Goal: Task Accomplishment & Management: Complete application form

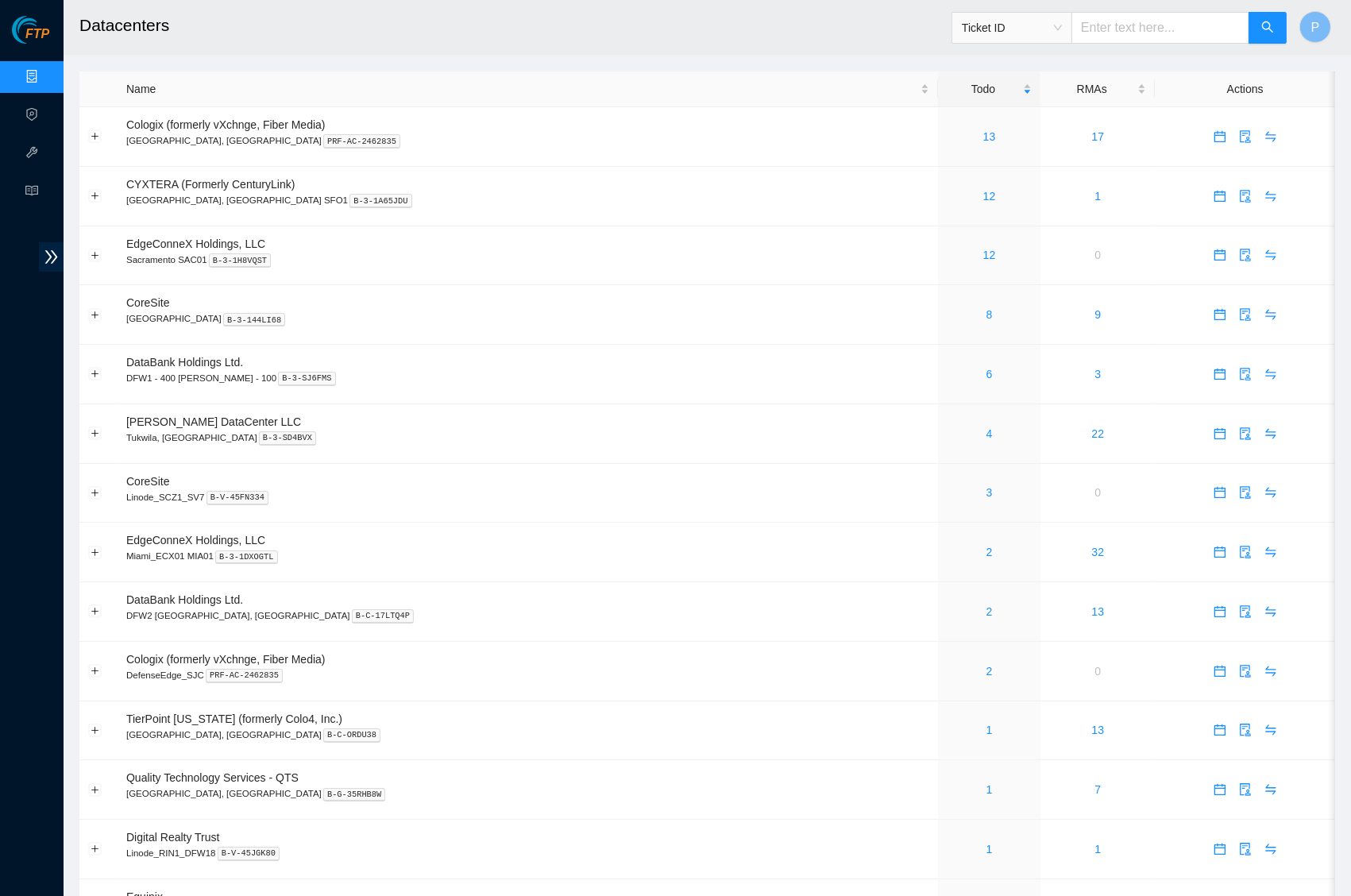
click at [1124, 38] on input "text" at bounding box center [1160, 27] width 178 height 32
paste input "B-W-14NJUOC"
type input "B-W-14NJUOC"
click at [1269, 13] on button "button" at bounding box center [1268, 27] width 38 height 32
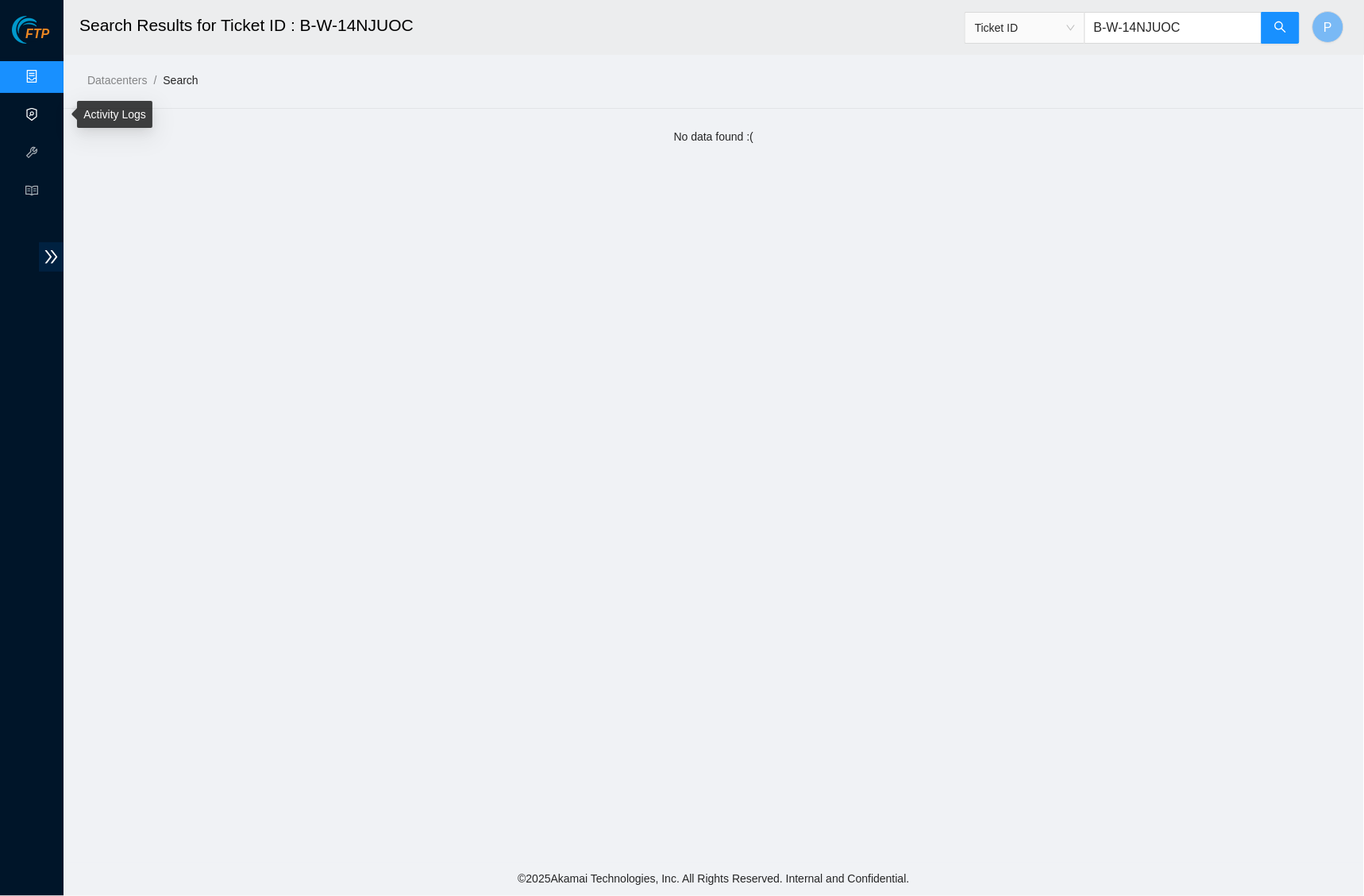
click at [46, 109] on link "Activity Logs" at bounding box center [77, 115] width 63 height 12
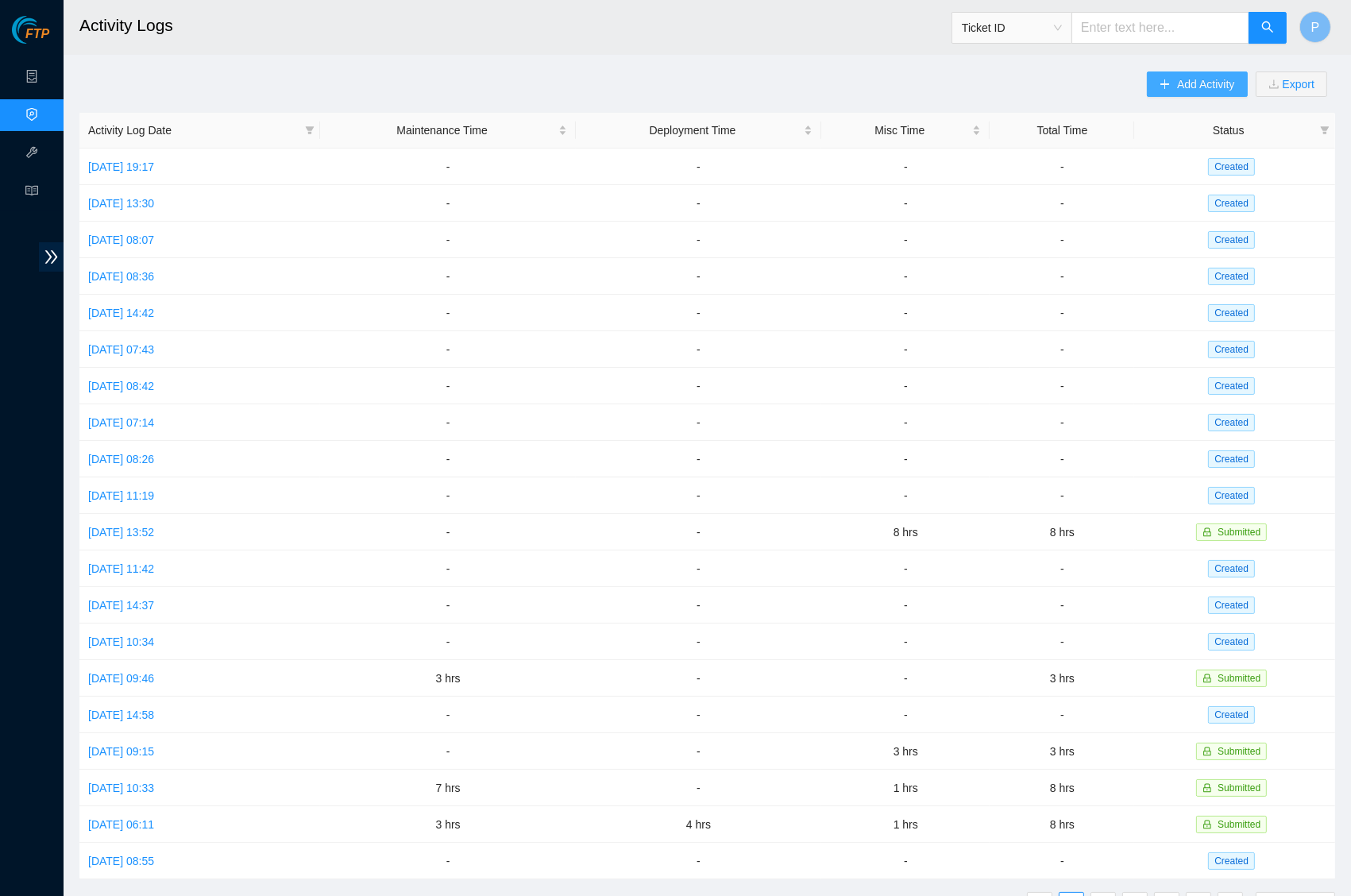
click at [1215, 83] on span "Add Activity" at bounding box center [1206, 84] width 57 height 17
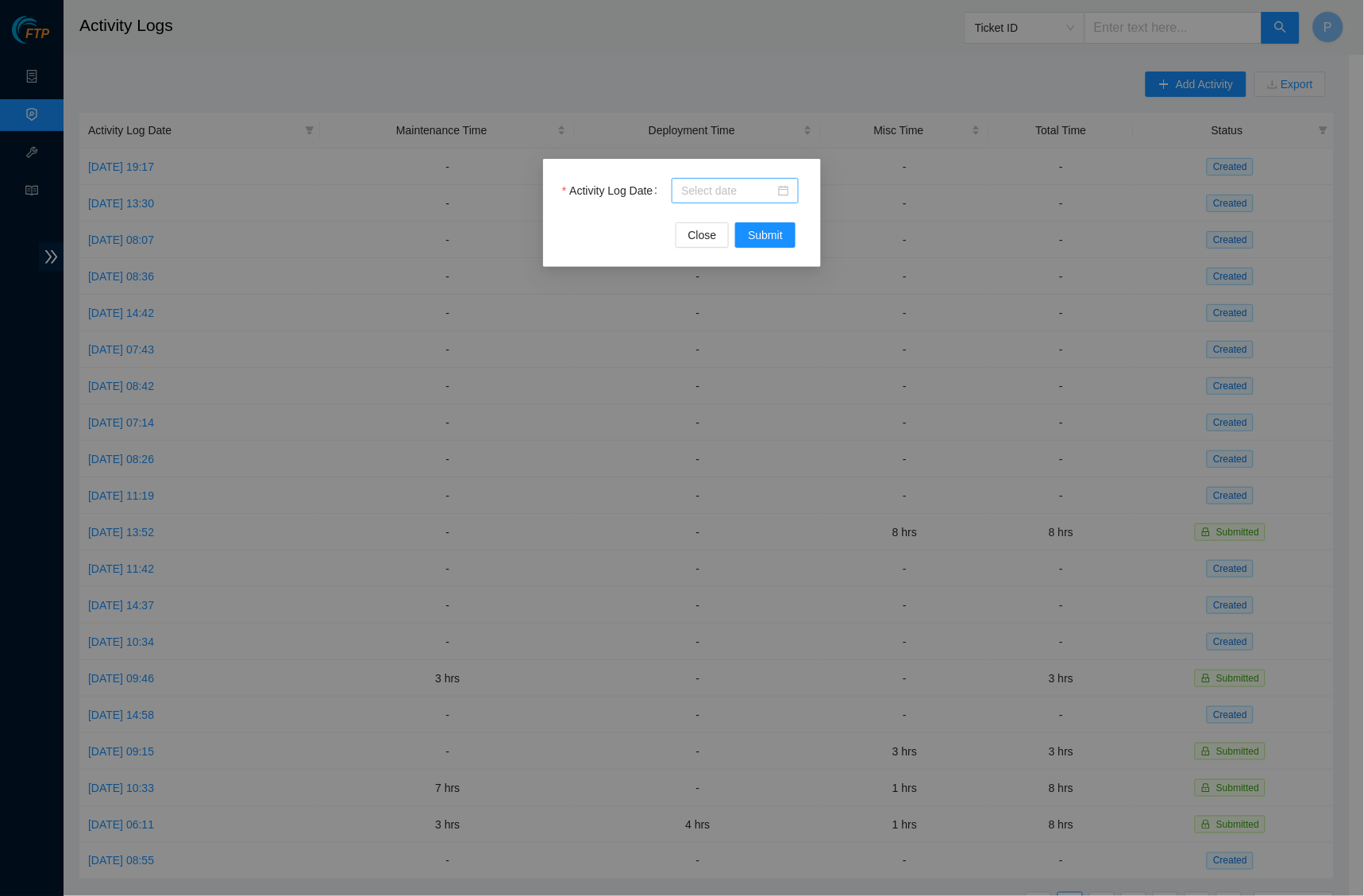
click at [747, 187] on input "Activity Log Date" at bounding box center [728, 190] width 94 height 17
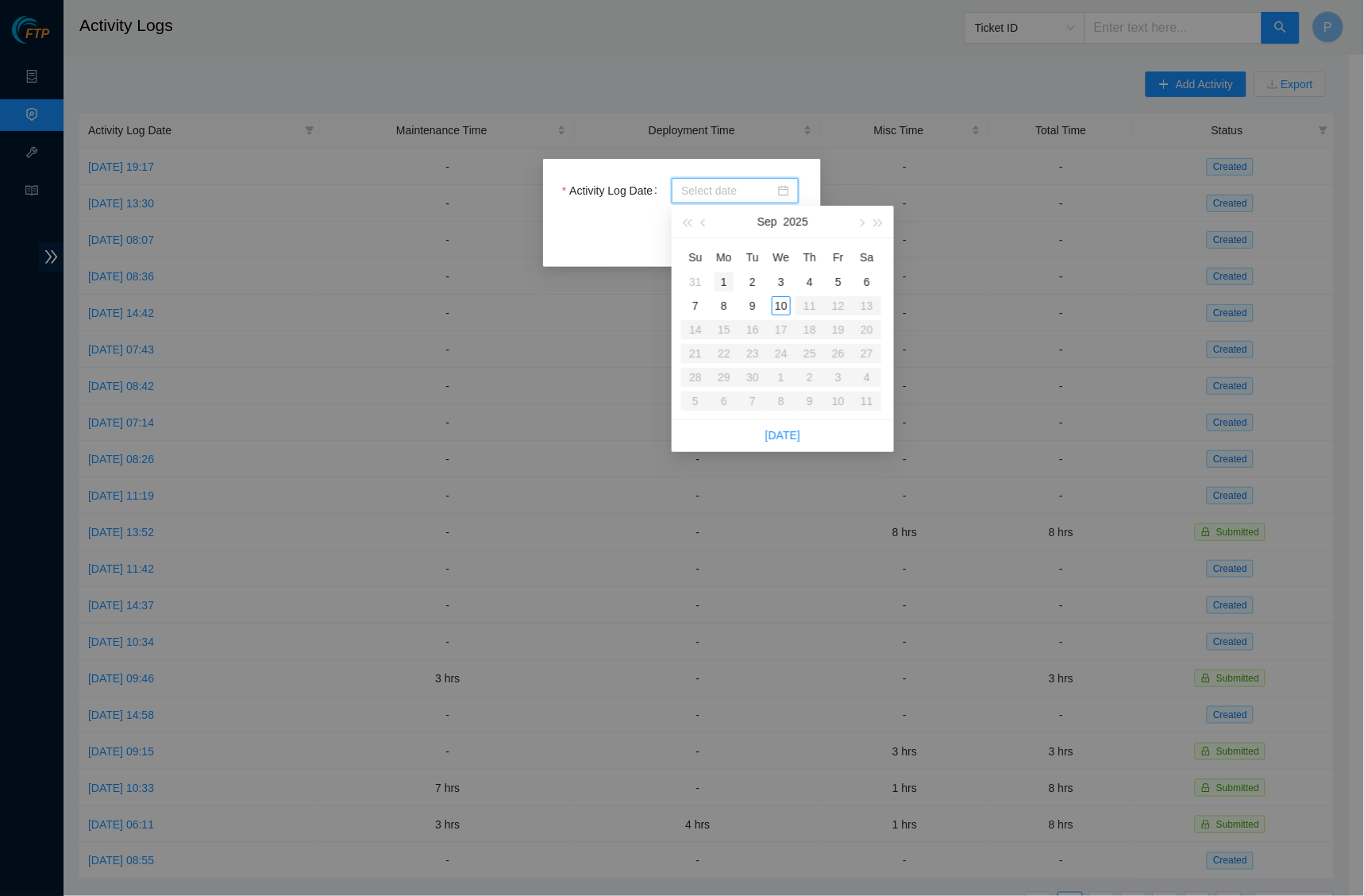
type input "[DATE]"
click at [785, 299] on div "10" at bounding box center [781, 306] width 19 height 19
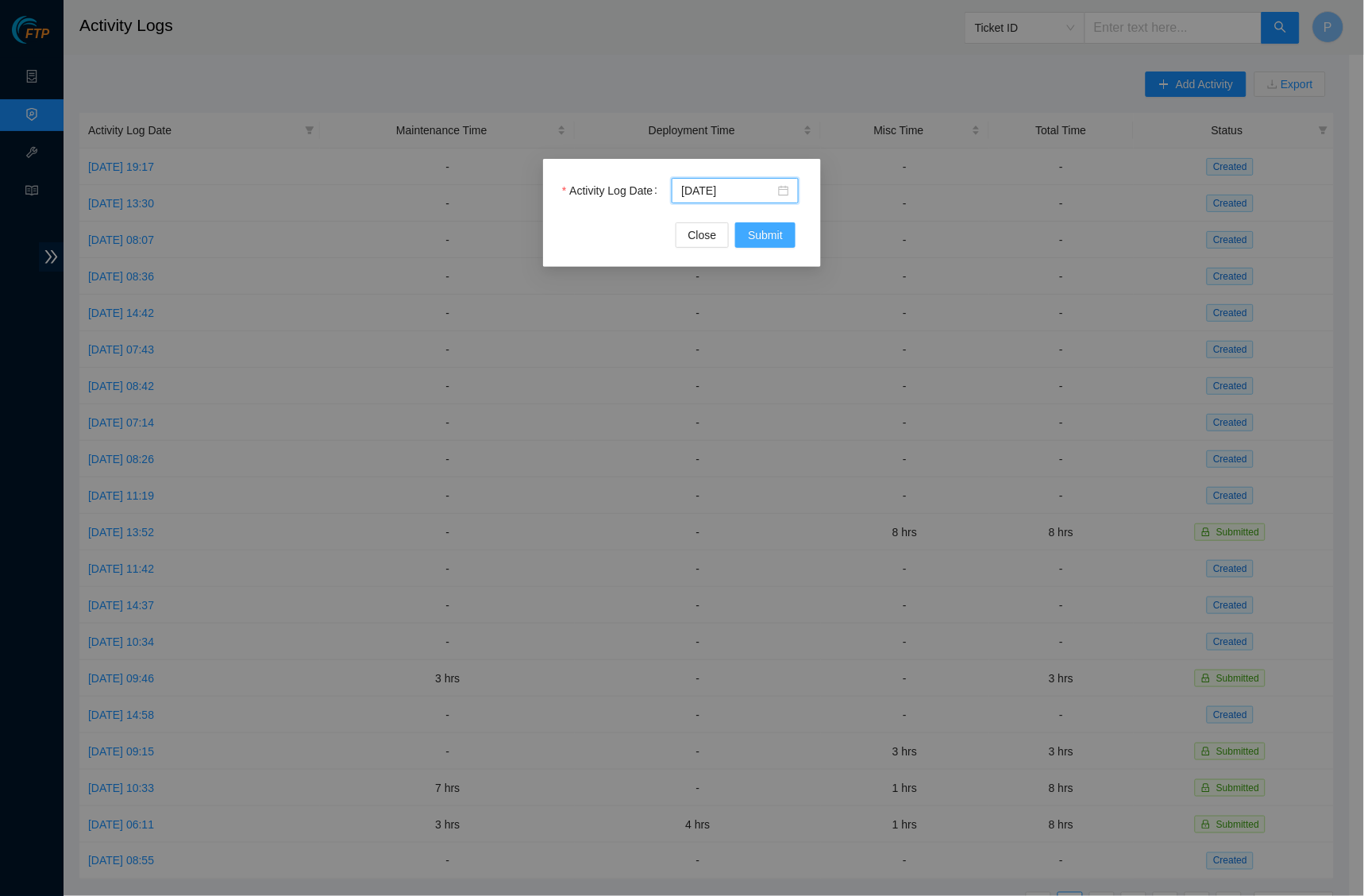
click at [761, 224] on button "Submit" at bounding box center [765, 235] width 60 height 26
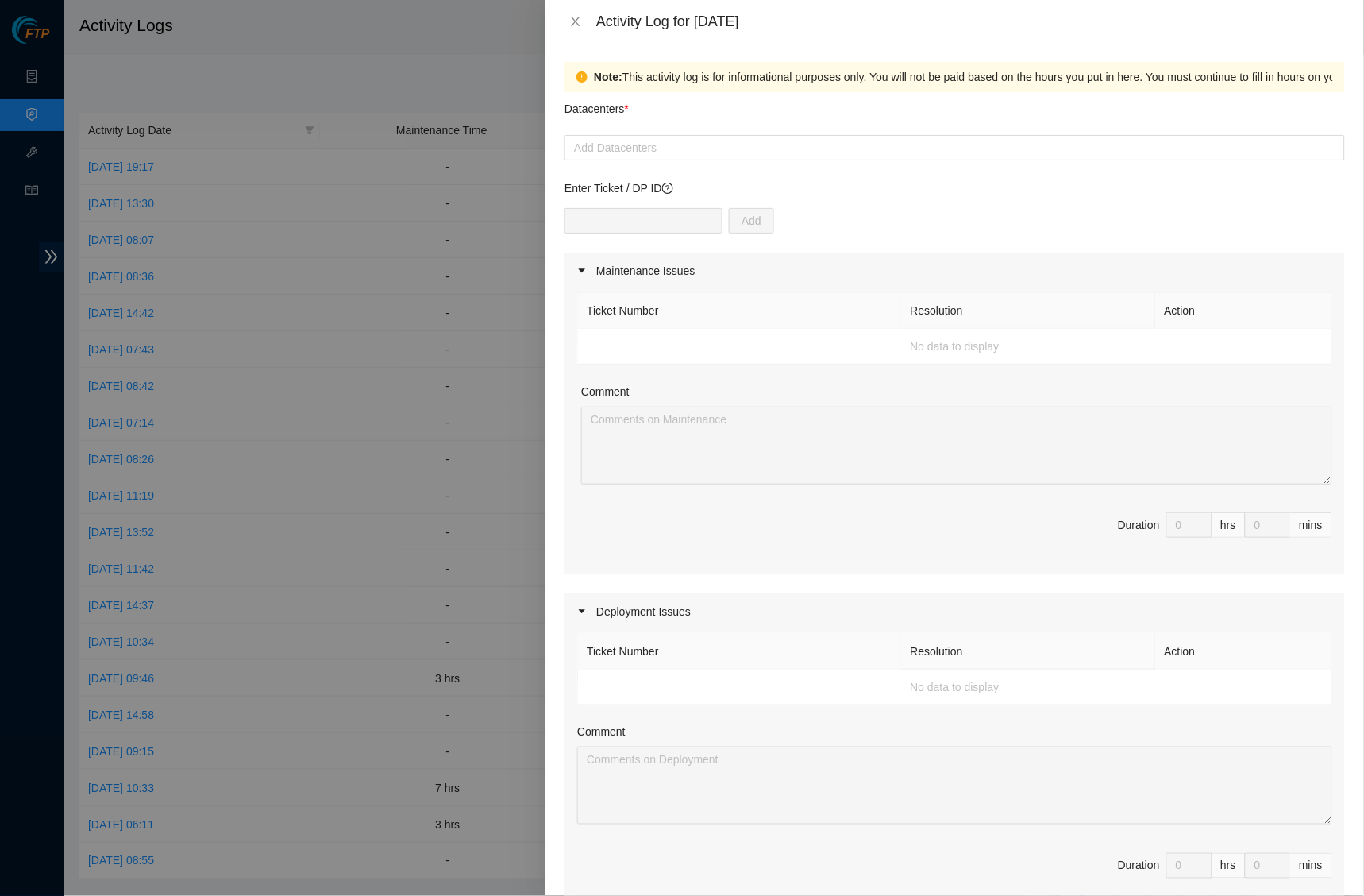
click at [678, 343] on td "No data to display" at bounding box center [955, 346] width 755 height 35
click at [694, 147] on div at bounding box center [954, 148] width 773 height 19
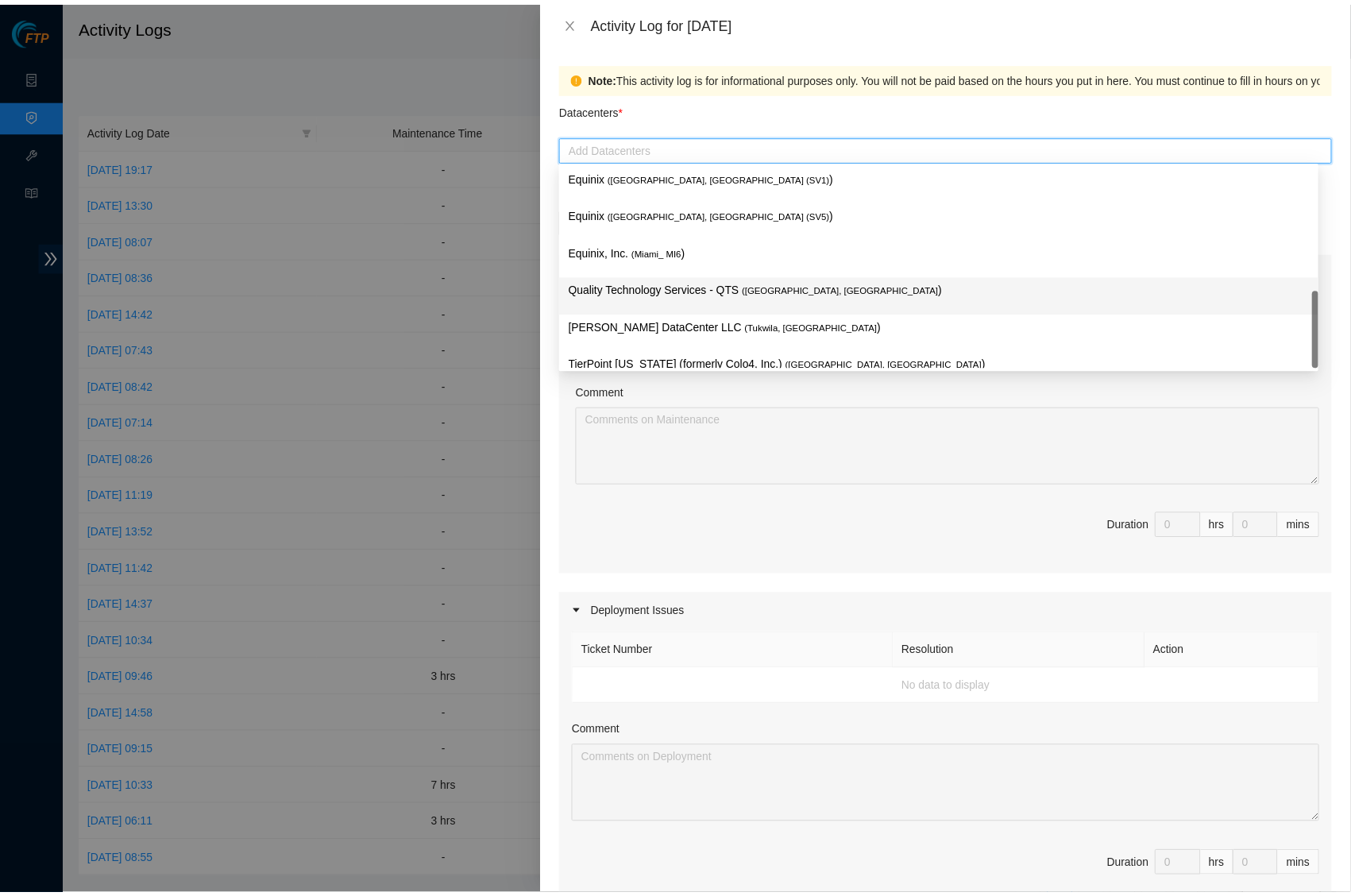
scroll to position [746, 0]
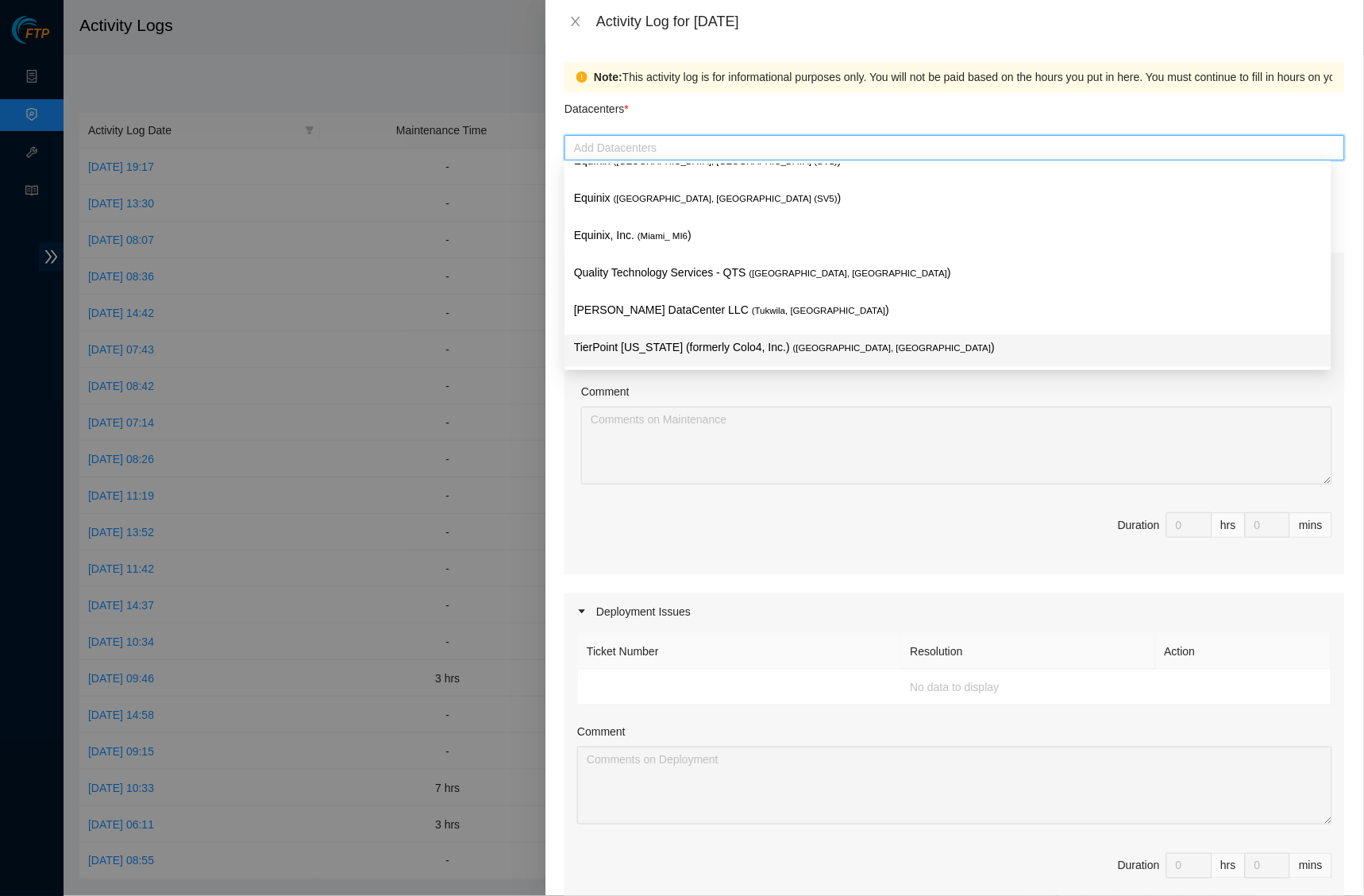
click at [840, 335] on div "TierPoint [US_STATE] (formerly Colo4, Inc.) ( [GEOGRAPHIC_DATA], [GEOGRAPHIC_DA…" at bounding box center [948, 352] width 767 height 37
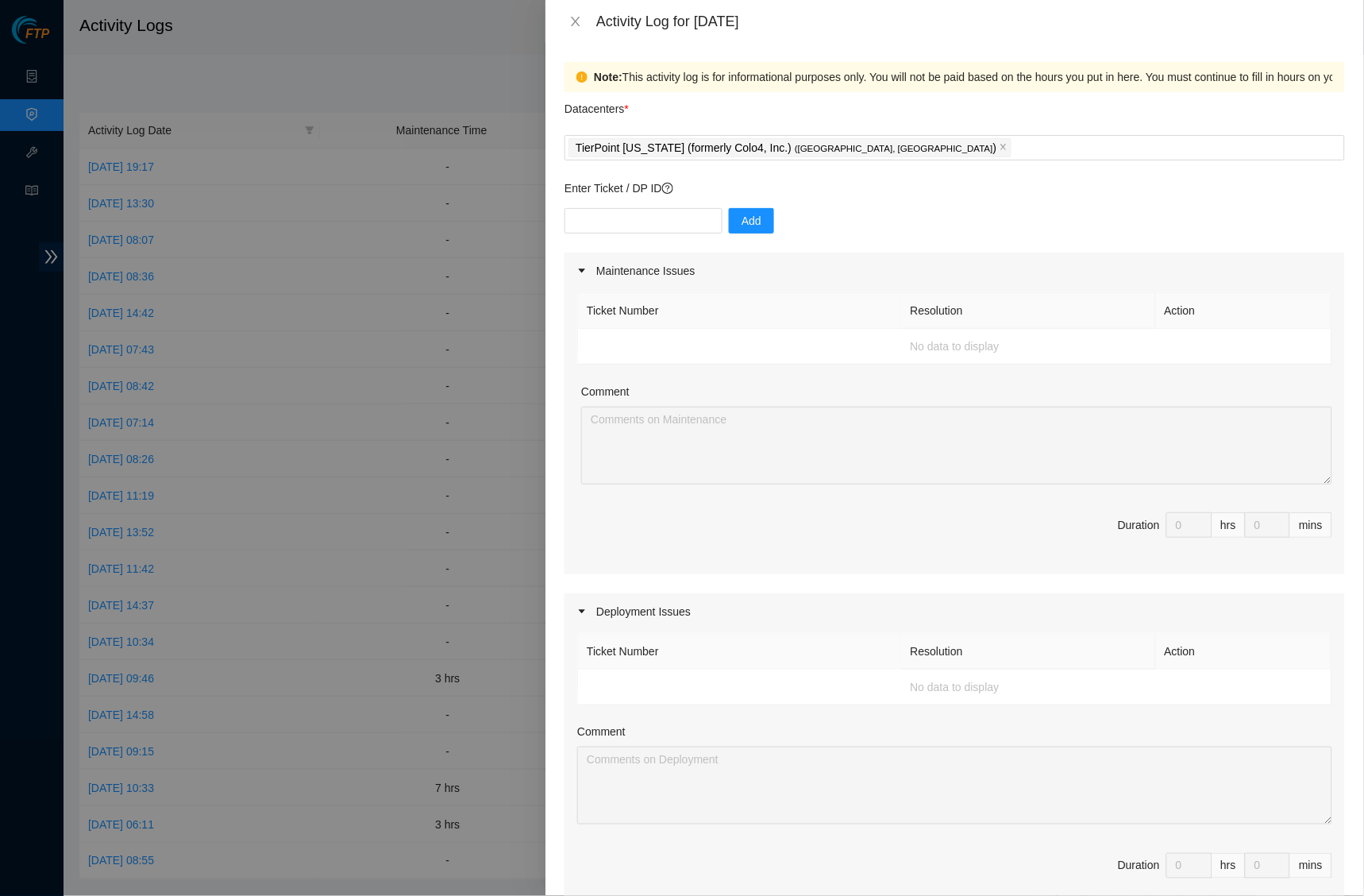
click at [664, 232] on div "Add" at bounding box center [954, 230] width 780 height 45
click at [664, 220] on input "text" at bounding box center [643, 221] width 158 height 26
paste input "B-W-14NJUOC"
type input "B-W-14NJUOC"
click at [751, 219] on span "Add" at bounding box center [751, 221] width 20 height 17
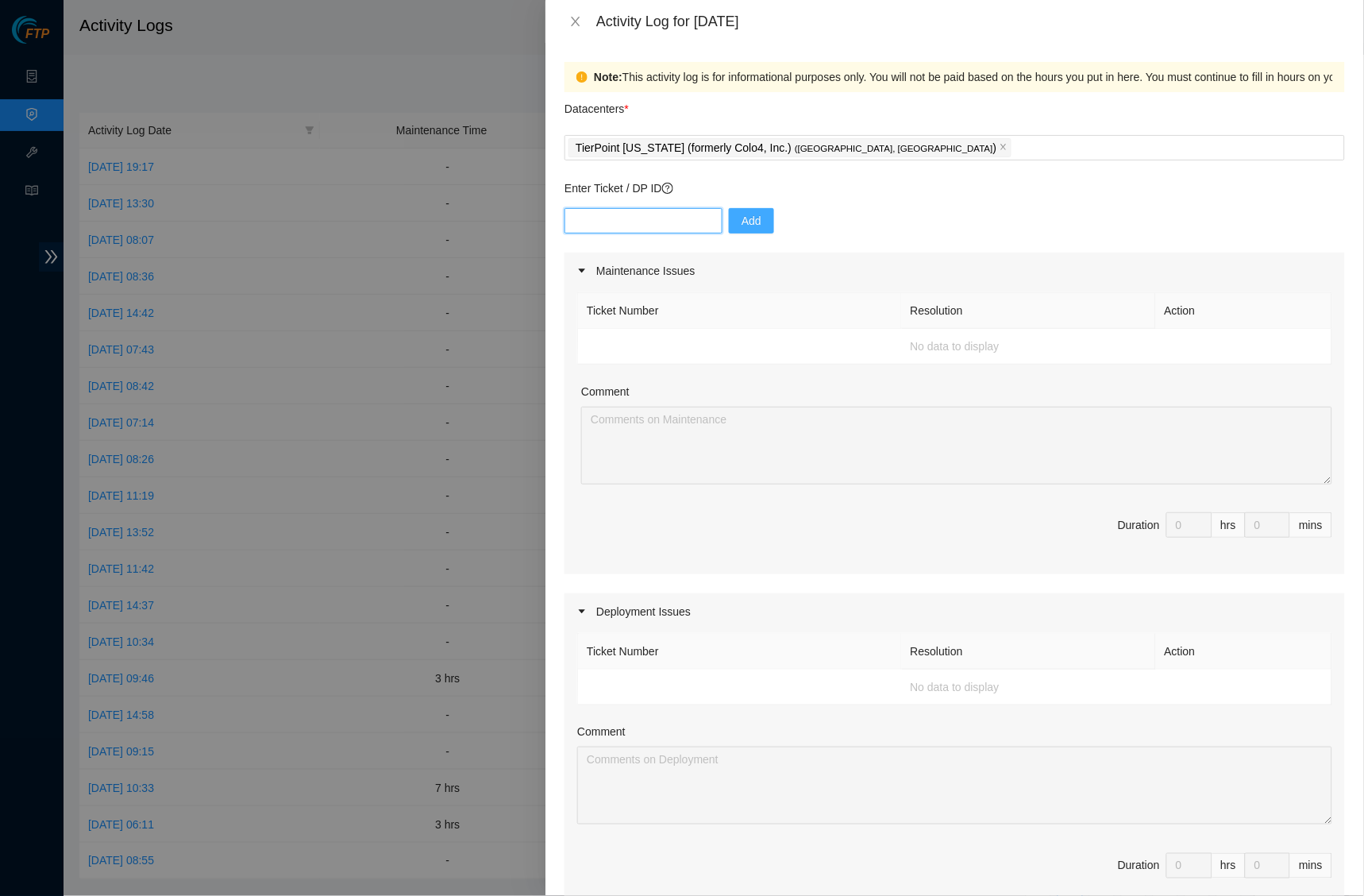
click at [687, 209] on input "text" at bounding box center [643, 221] width 158 height 26
paste input "B-W-14NJUOC"
type input "B-W-14NJUOC"
click at [758, 215] on span "Add" at bounding box center [751, 221] width 20 height 17
click at [660, 219] on input "text" at bounding box center [643, 221] width 158 height 26
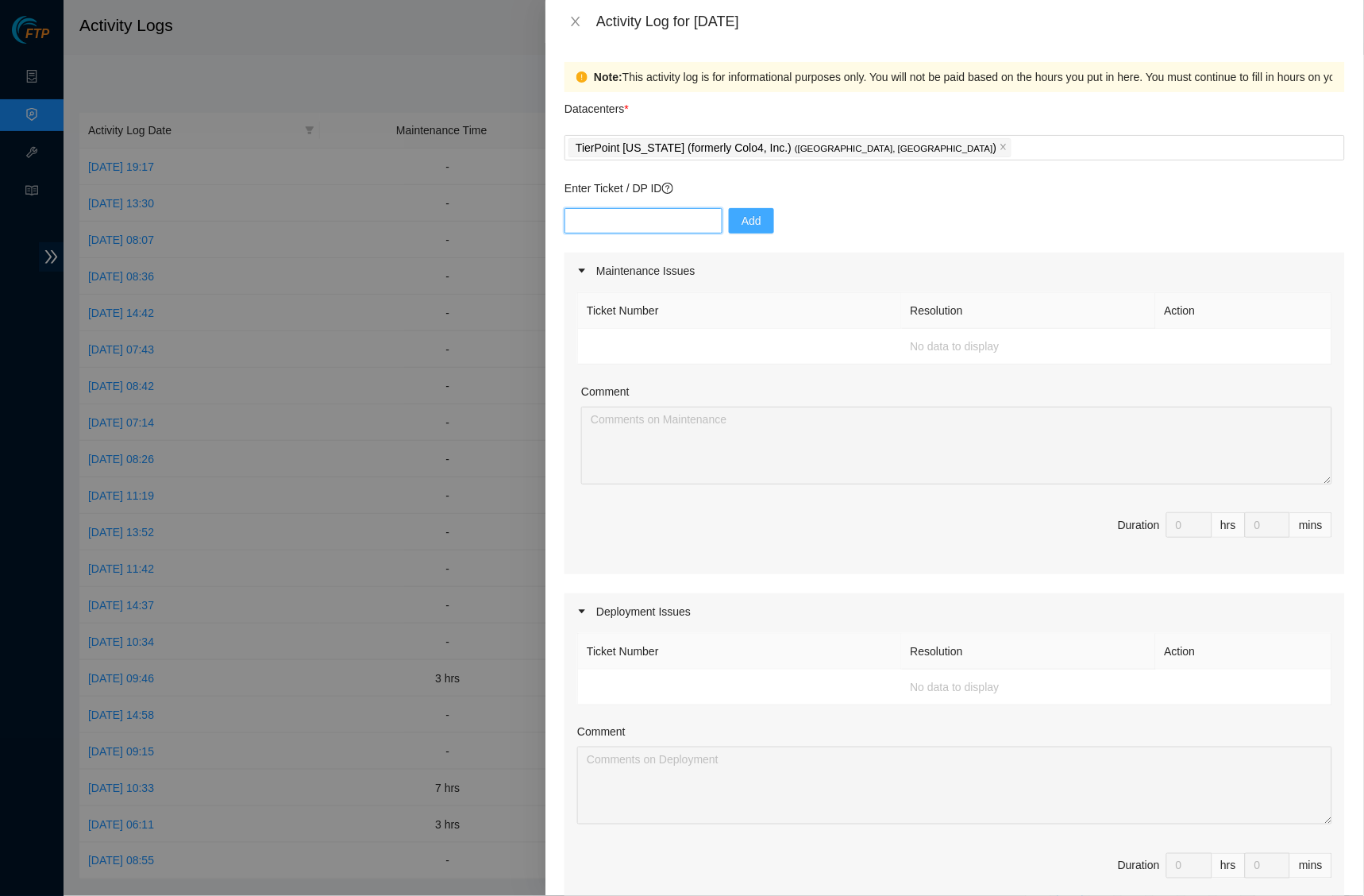
paste input "B-W-14NJUOC"
type input "B-W-14NJUOC"
click at [761, 224] on span "Add" at bounding box center [751, 221] width 20 height 17
click at [572, 21] on icon "close" at bounding box center [575, 21] width 12 height 12
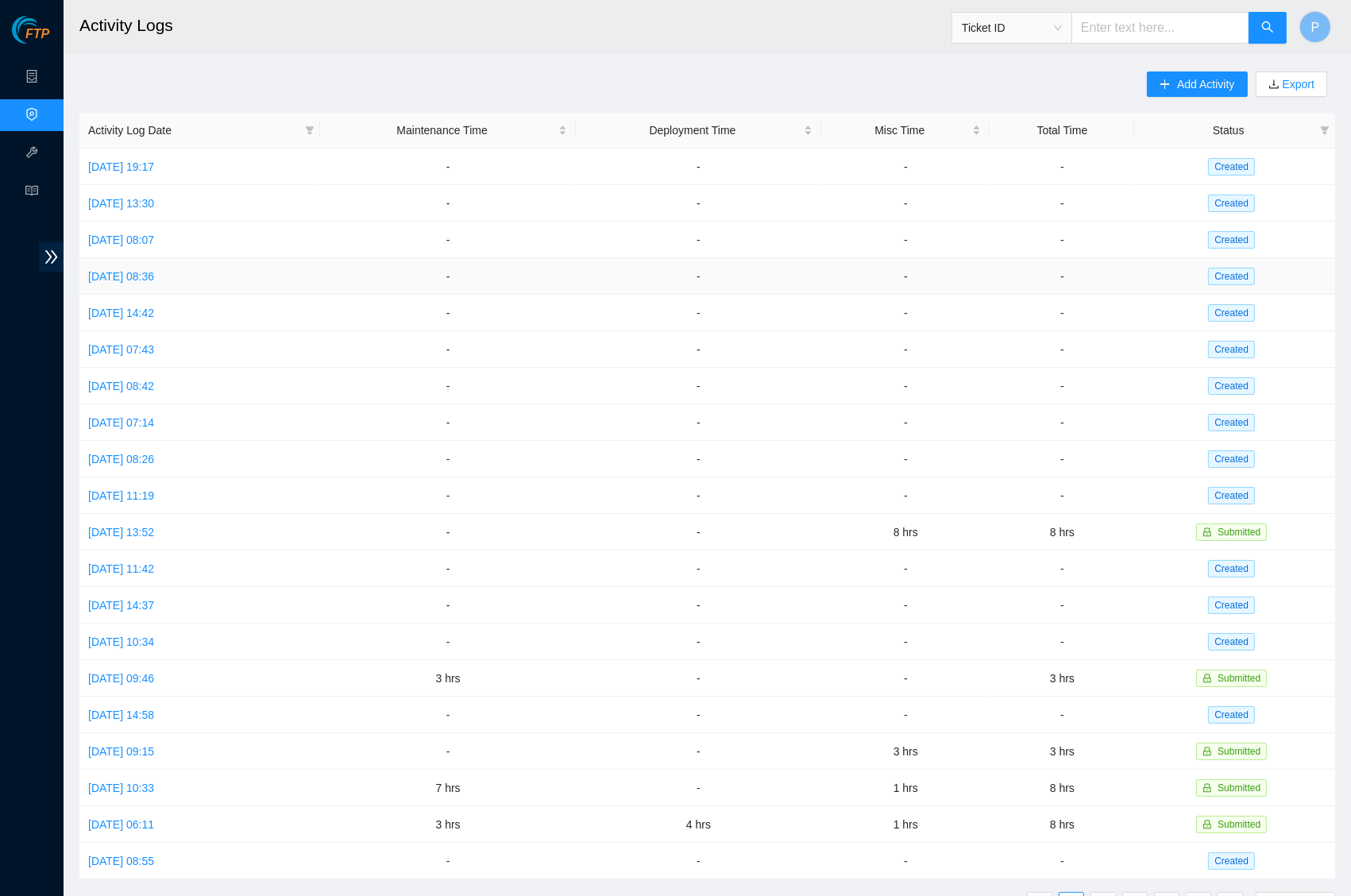
click at [575, 280] on td "-" at bounding box center [447, 276] width 255 height 36
